Goal: Task Accomplishment & Management: Use online tool/utility

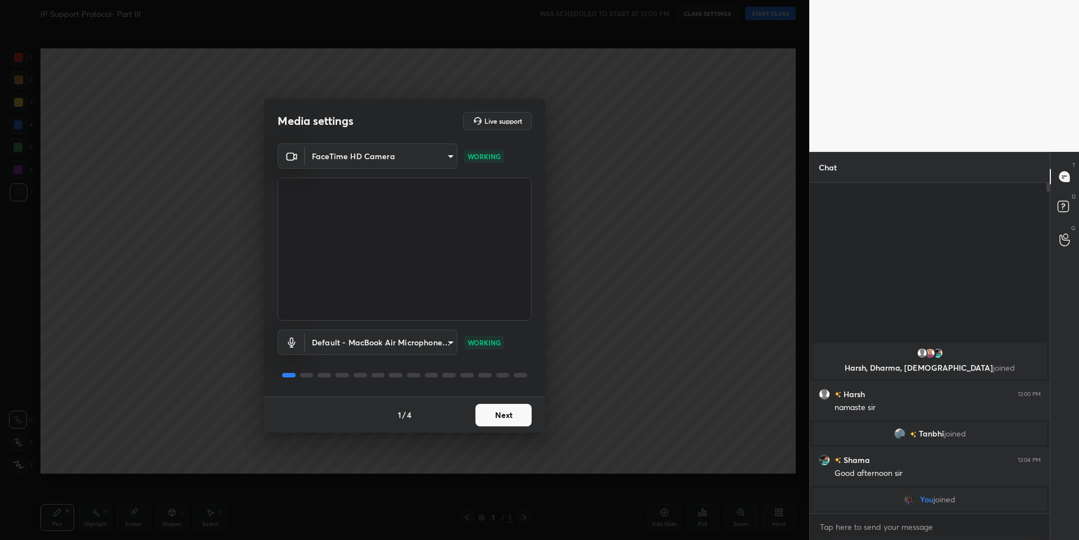
click at [501, 412] on button "Next" at bounding box center [504, 415] width 56 height 22
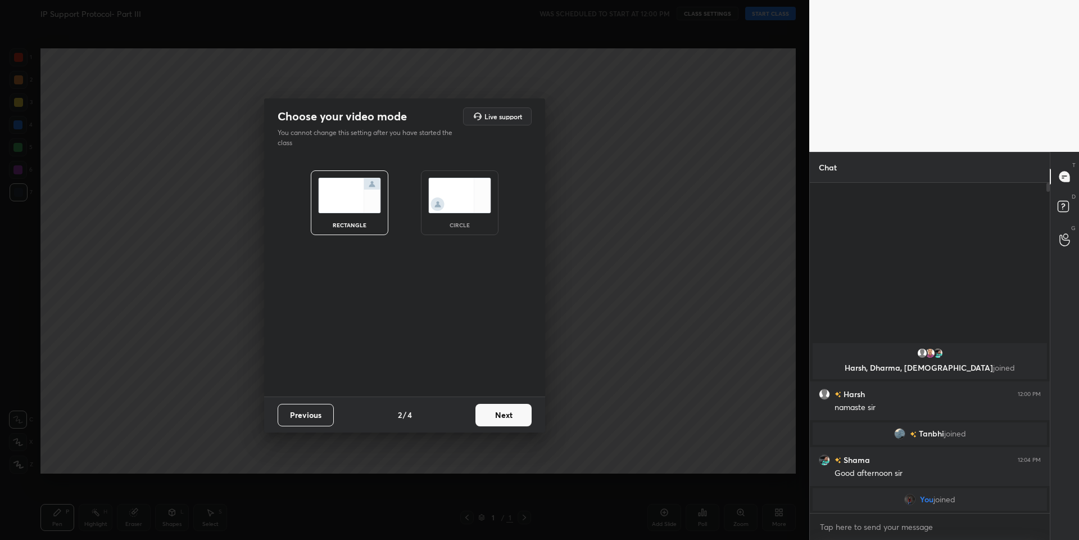
click at [501, 412] on button "Next" at bounding box center [504, 415] width 56 height 22
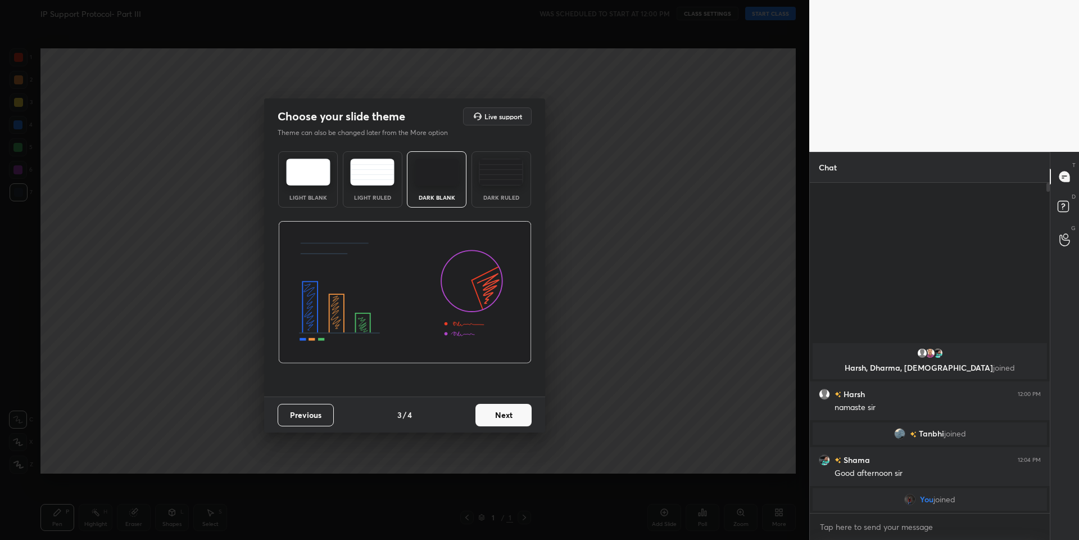
click at [501, 412] on button "Next" at bounding box center [504, 415] width 56 height 22
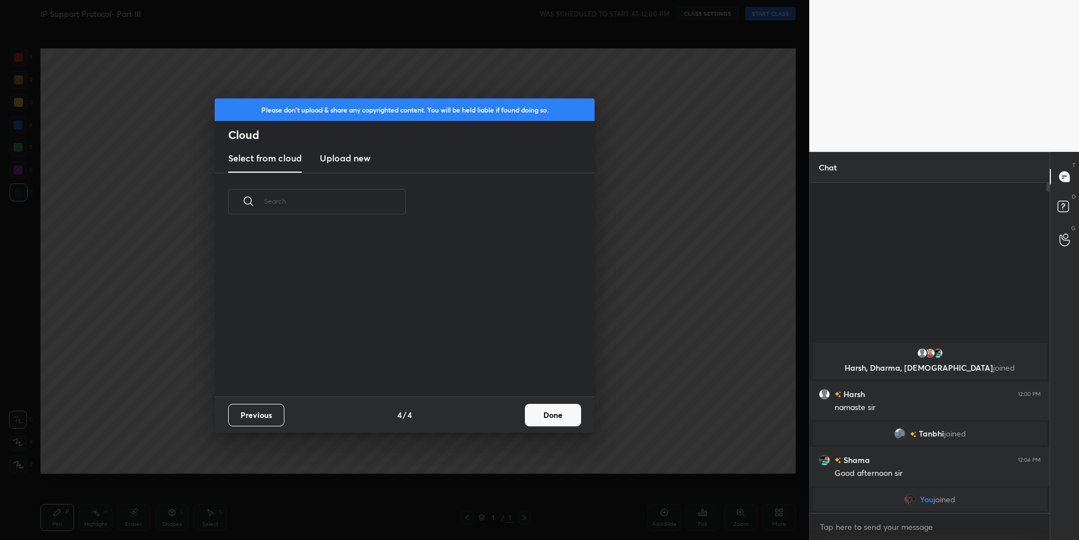
scroll to position [165, 361]
click at [537, 413] on button "Done" at bounding box center [553, 415] width 56 height 22
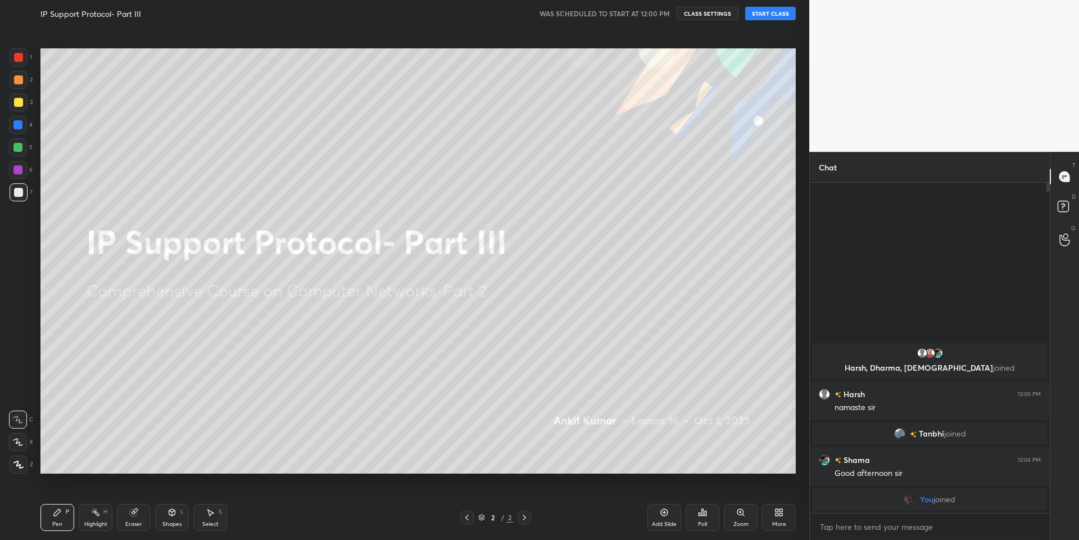
click at [767, 10] on button "START CLASS" at bounding box center [770, 13] width 51 height 13
click at [12, 144] on div at bounding box center [18, 147] width 18 height 18
click at [16, 105] on div at bounding box center [18, 102] width 9 height 9
click at [17, 147] on div at bounding box center [17, 147] width 9 height 9
click at [16, 102] on div at bounding box center [18, 102] width 9 height 9
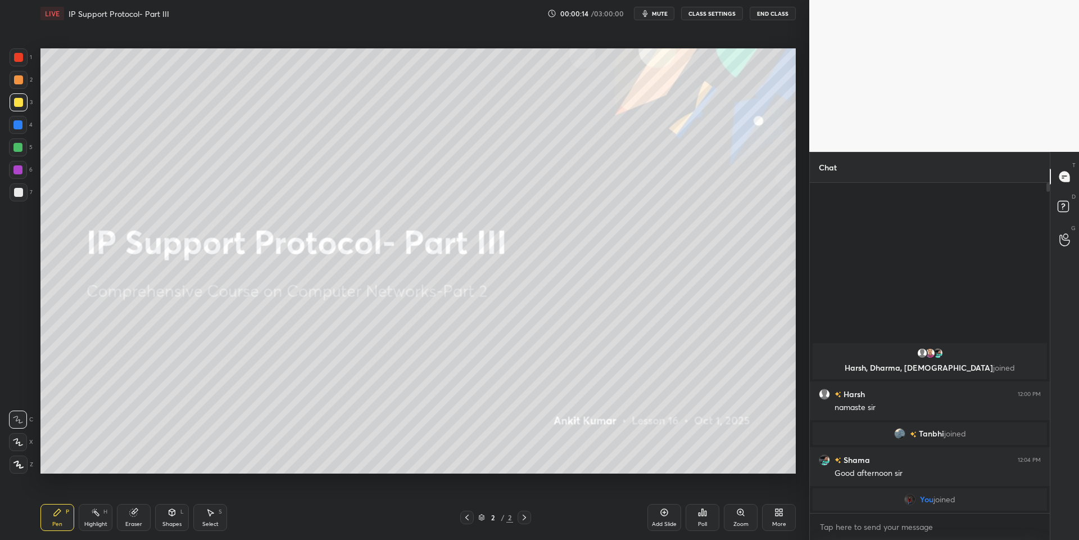
click at [17, 144] on div at bounding box center [17, 147] width 9 height 9
click at [17, 98] on div at bounding box center [18, 102] width 9 height 9
click at [774, 15] on button "End Class" at bounding box center [773, 13] width 46 height 13
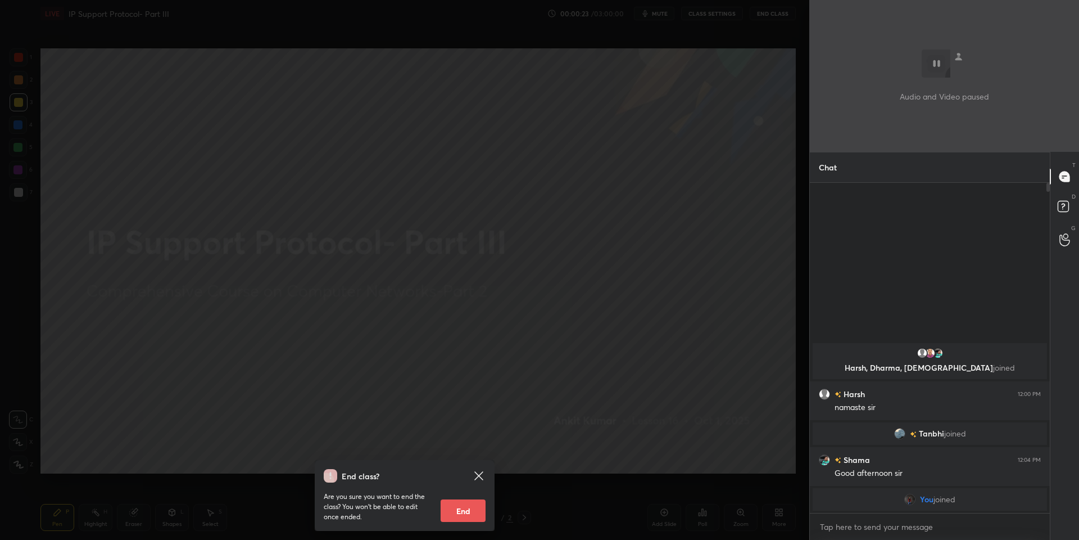
click at [479, 510] on button "End" at bounding box center [463, 510] width 45 height 22
type textarea "x"
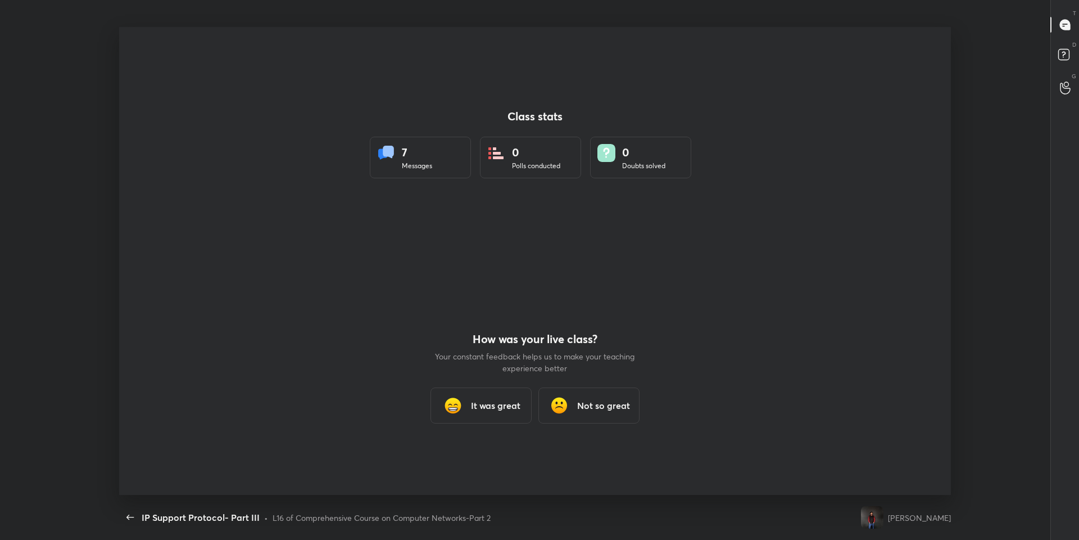
scroll to position [468, 1070]
